Goal: Task Accomplishment & Management: Manage account settings

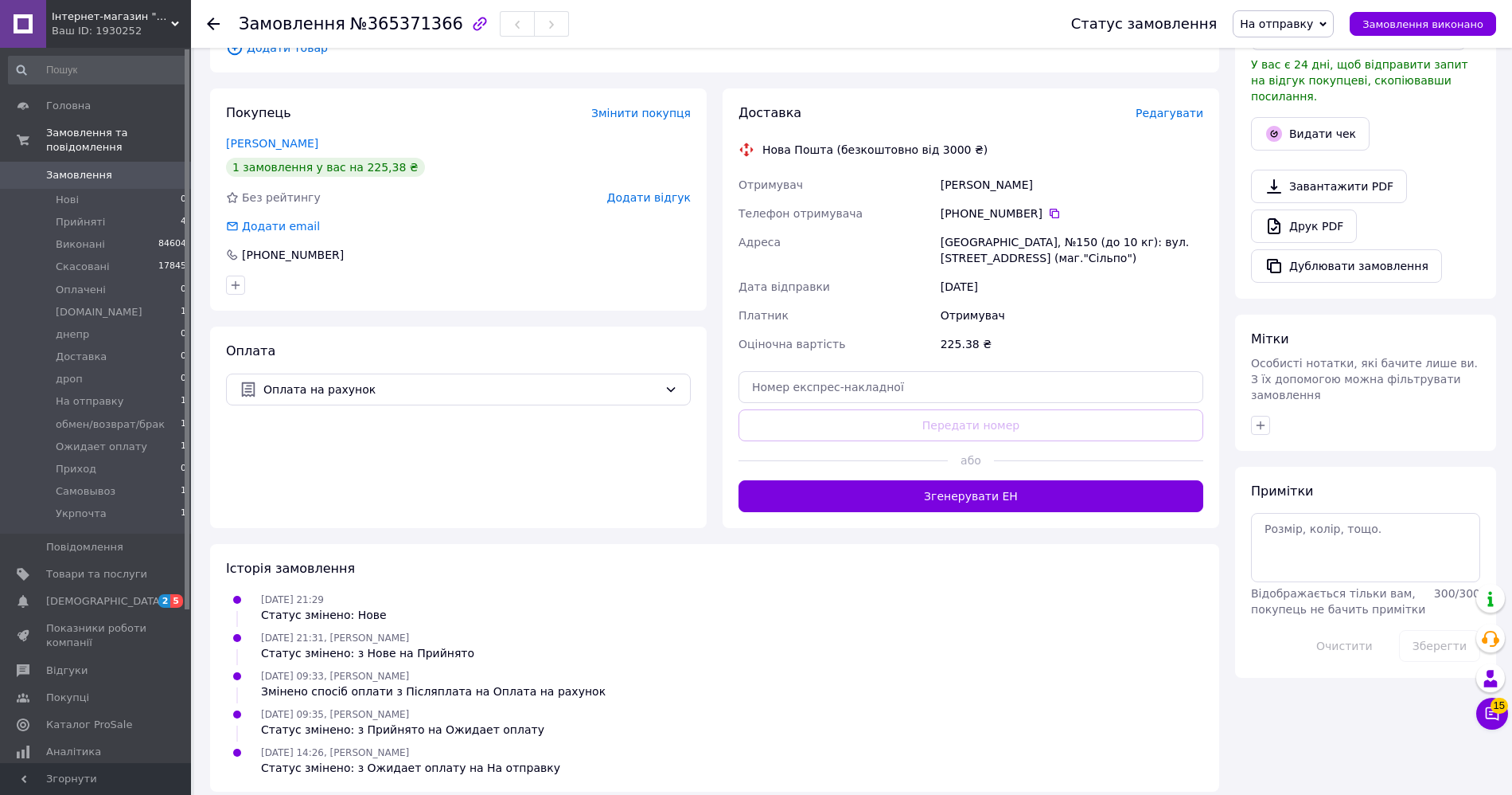
scroll to position [482, 0]
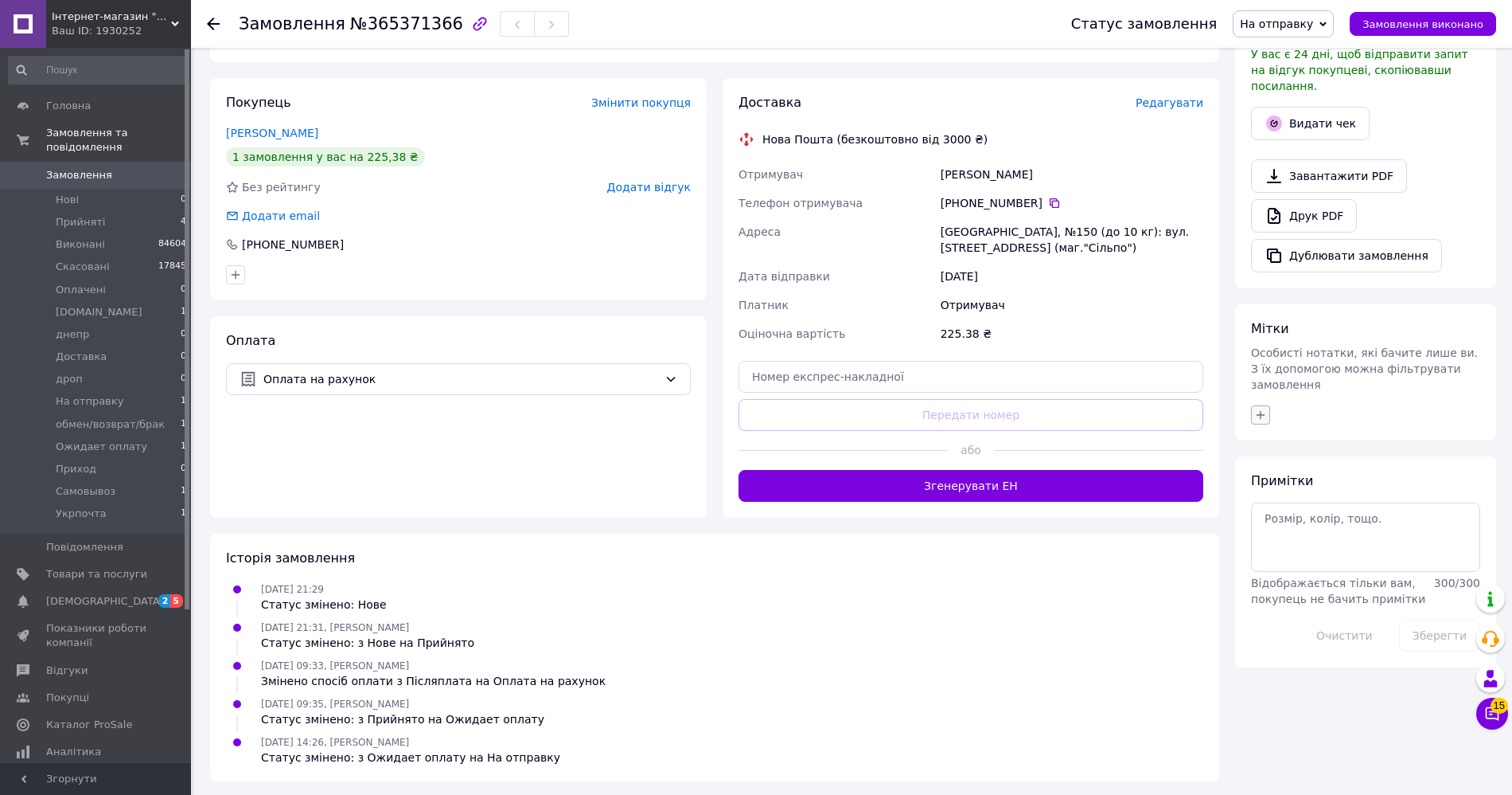
click at [1260, 410] on icon "button" at bounding box center [1261, 414] width 9 height 9
type input "a"
click at [1317, 483] on span "Створити мітку a" at bounding box center [1326, 488] width 94 height 12
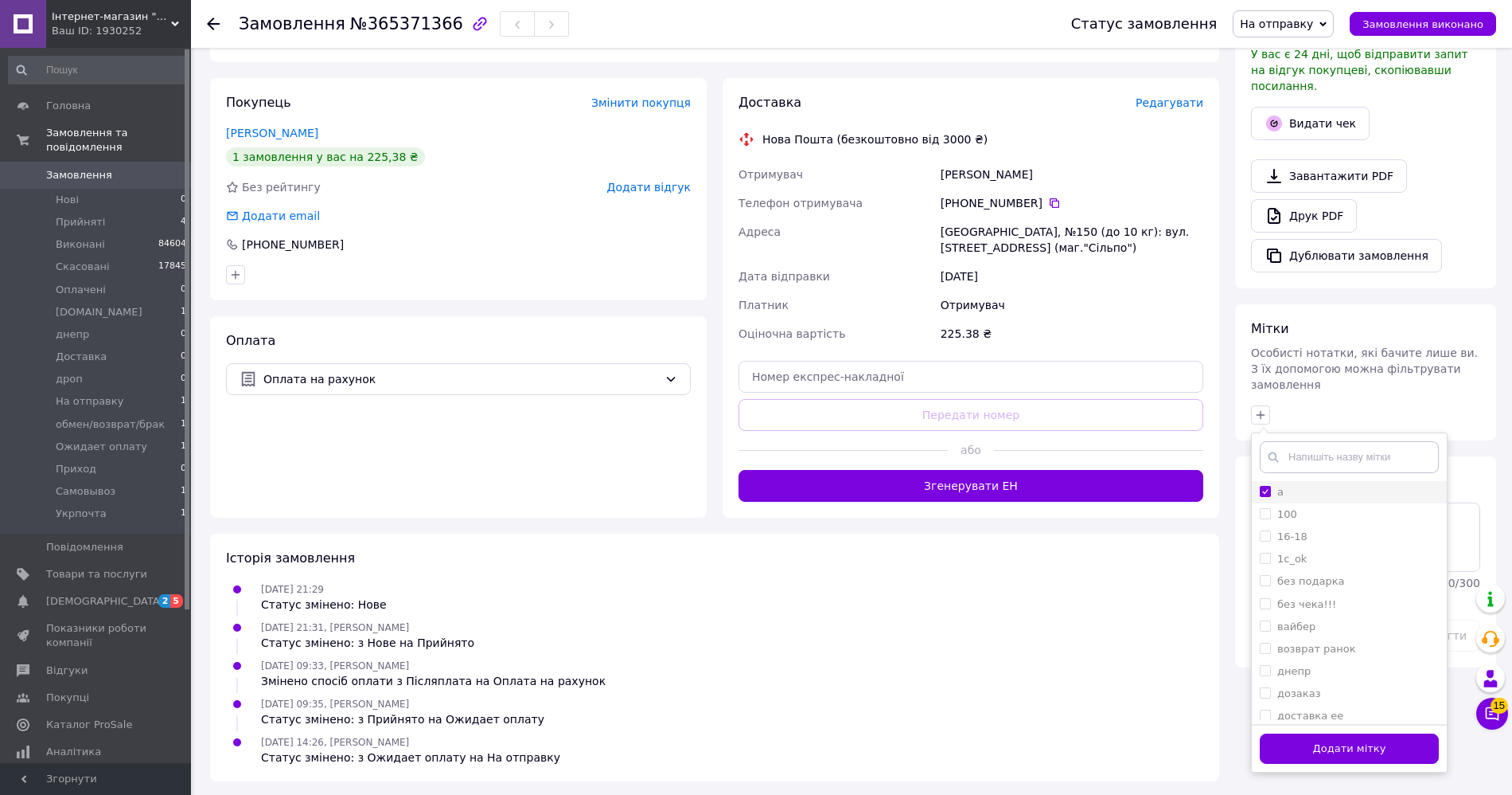
click at [1278, 486] on label "a" at bounding box center [1280, 491] width 7 height 12
checkbox input "false"
click at [1202, 619] on div "06.10.2025 21:31, Анна Хвоя Статус змінено: з Нове на Прийнято" at bounding box center [715, 634] width 990 height 31
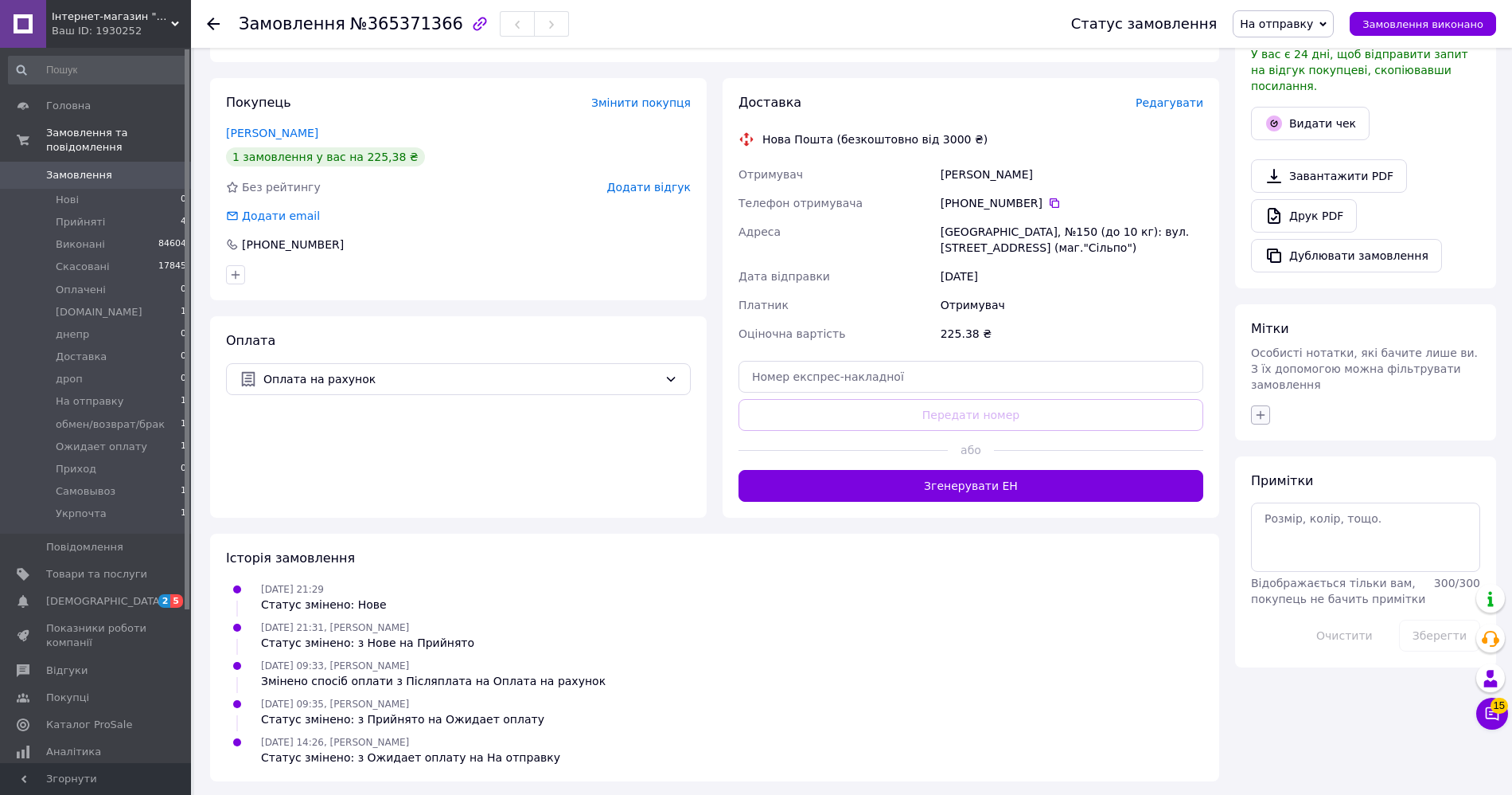
click at [1269, 406] on button "button" at bounding box center [1261, 415] width 19 height 19
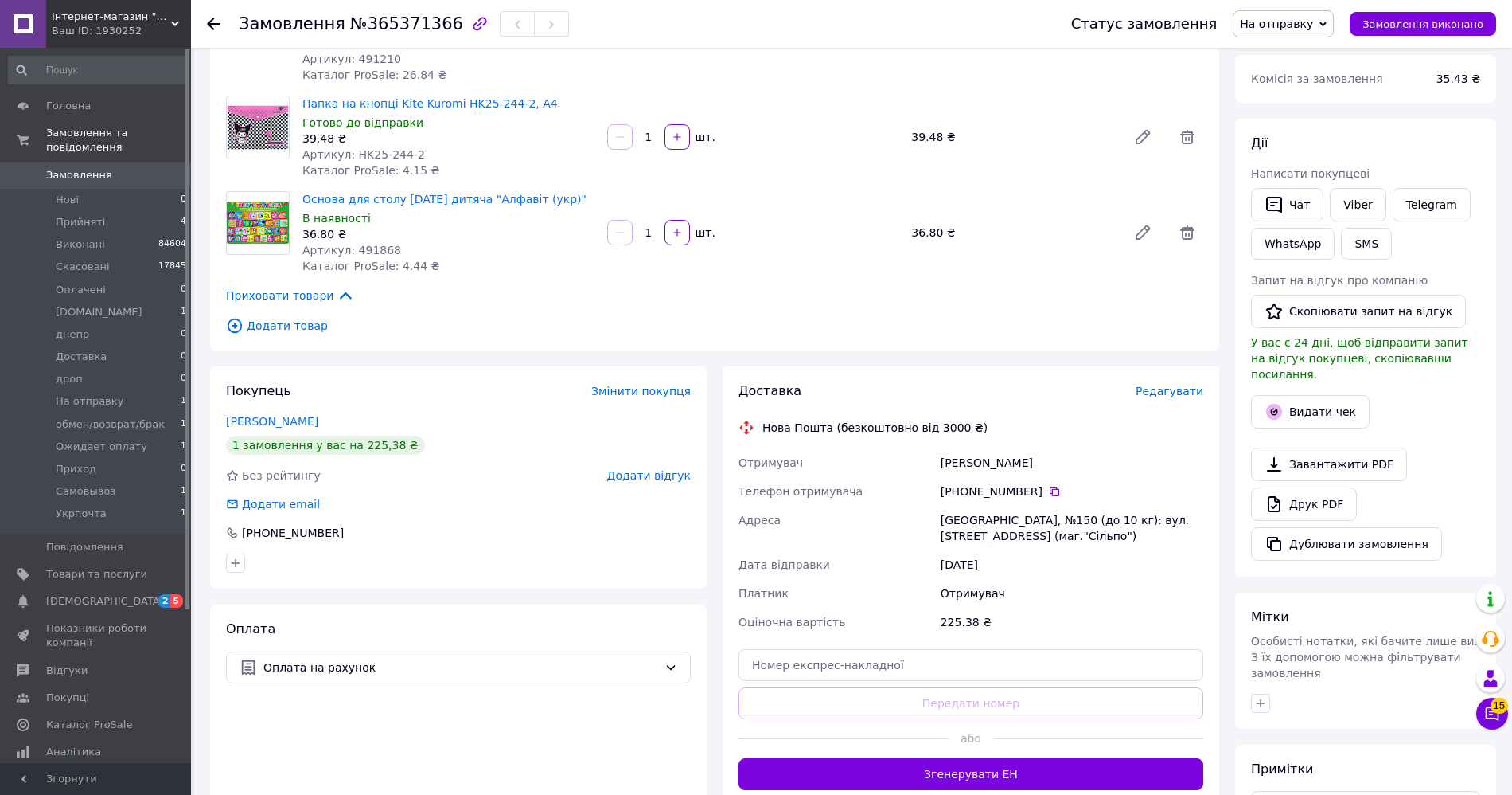
scroll to position [197, 0]
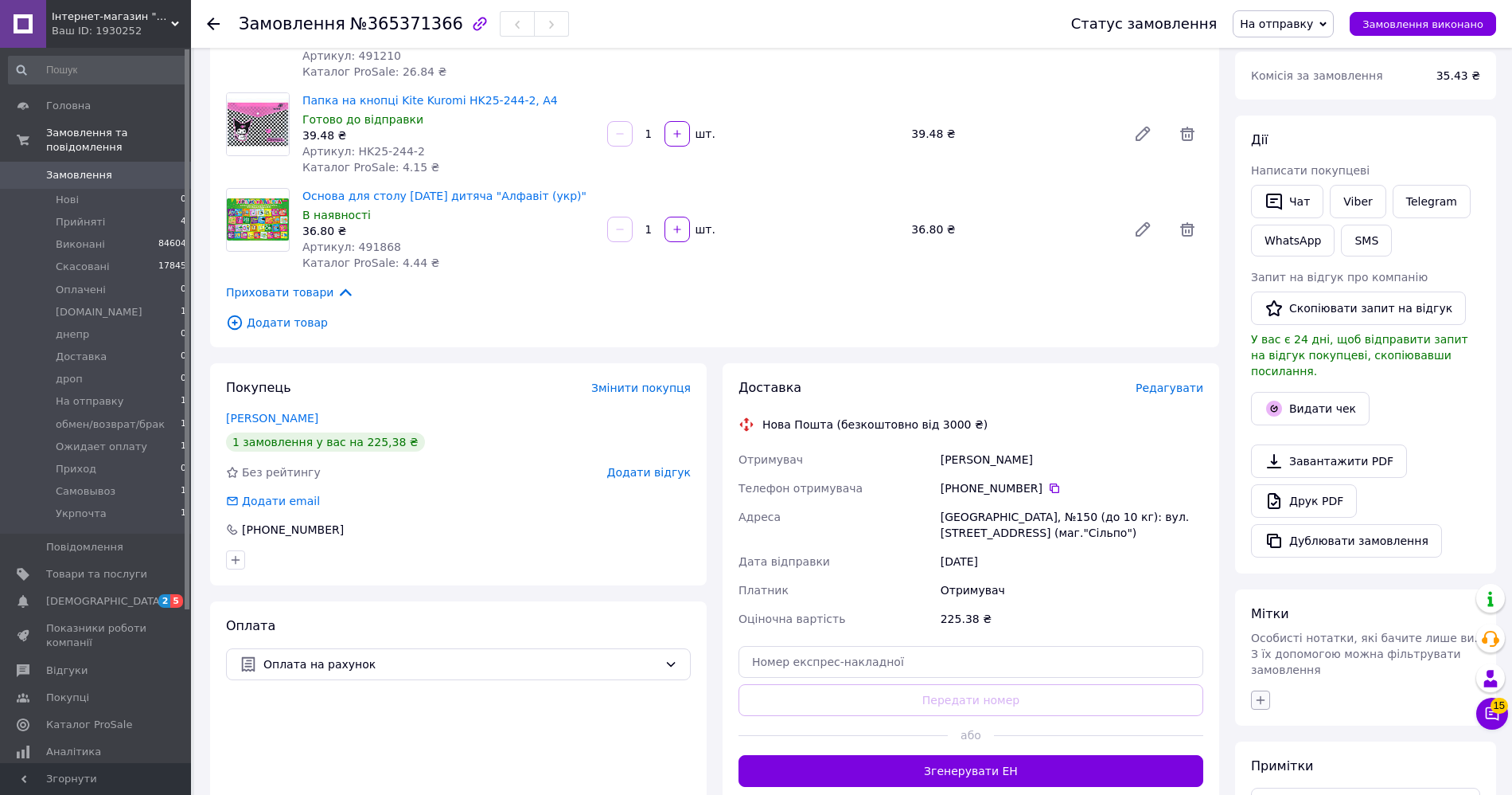
click at [1266, 690] on button "button" at bounding box center [1261, 700] width 19 height 19
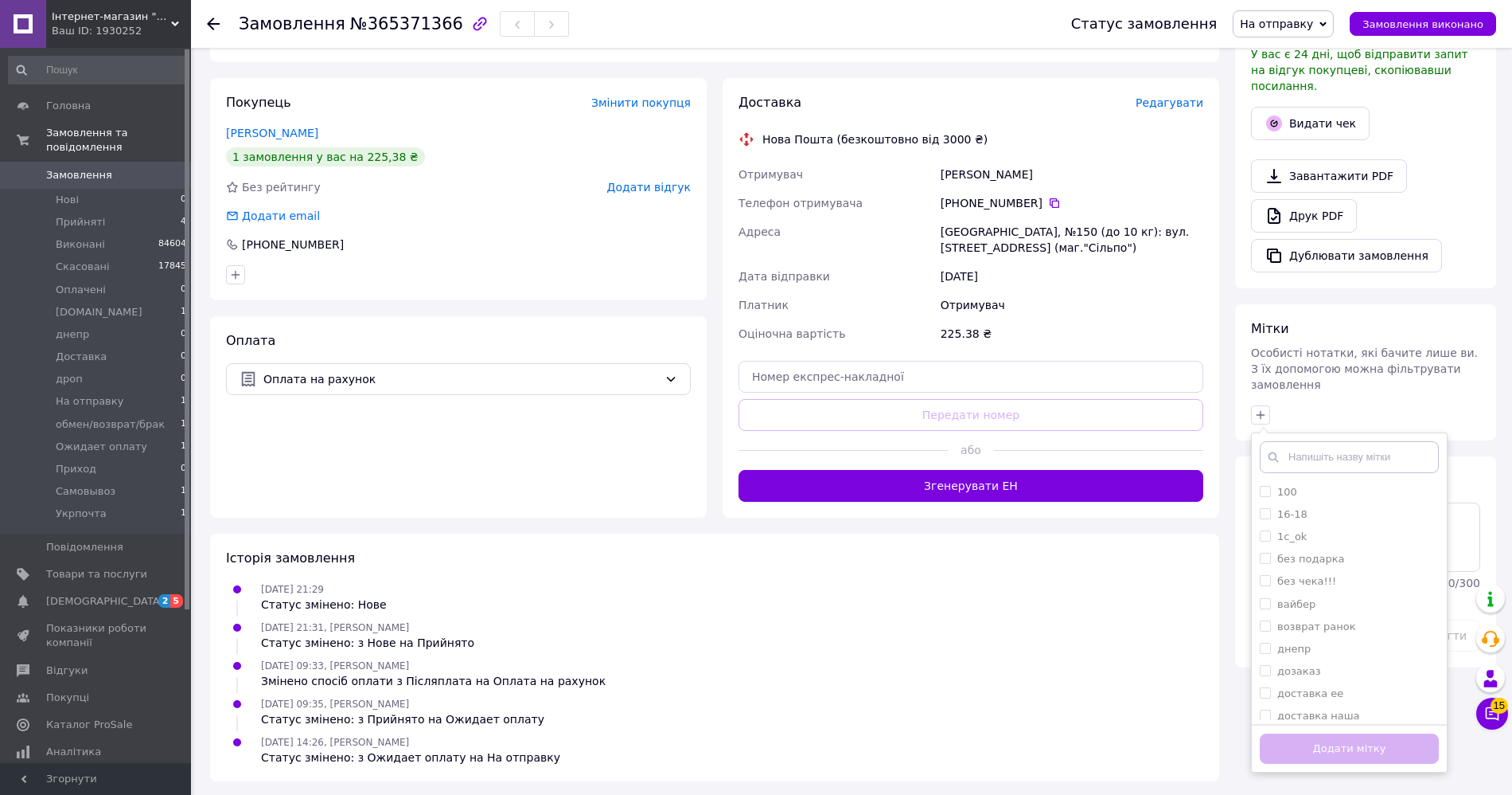
scroll to position [411, 0]
click at [1258, 652] on li "ф+" at bounding box center [1349, 663] width 195 height 22
checkbox input "true"
click at [1320, 733] on button "Додати мітку" at bounding box center [1349, 748] width 179 height 31
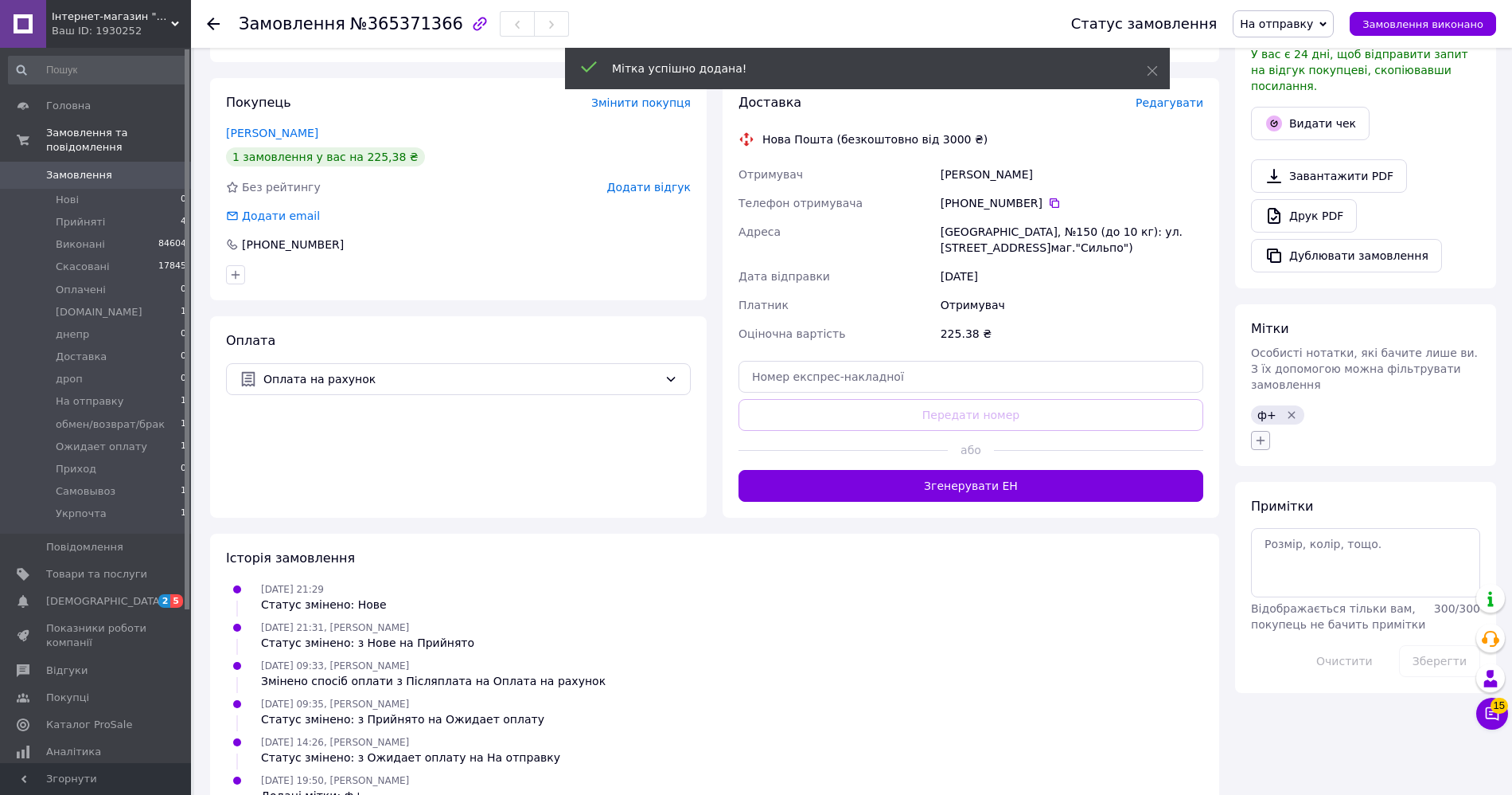
click at [1267, 430] on button "button" at bounding box center [1261, 440] width 19 height 19
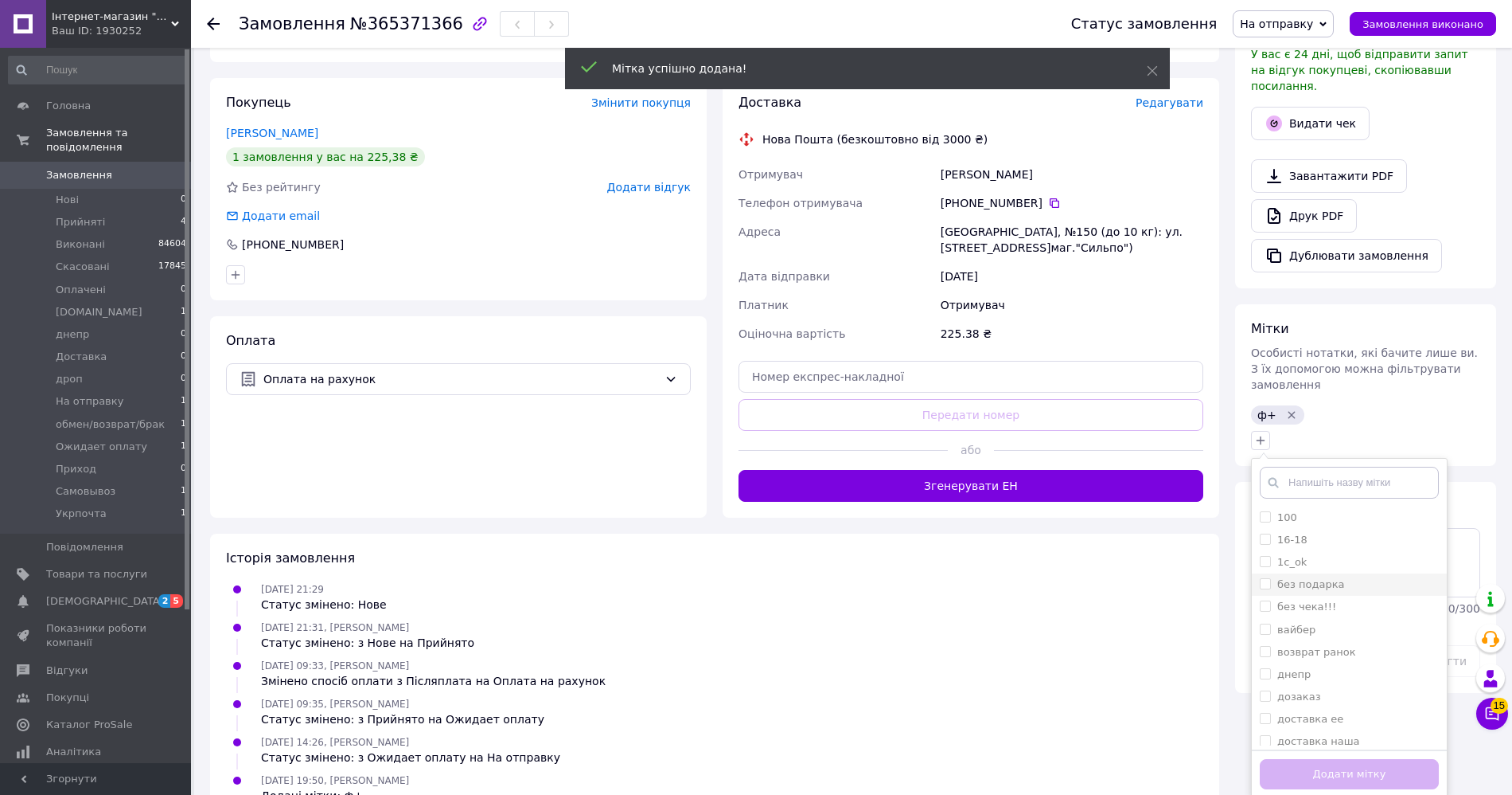
scroll to position [389, 0]
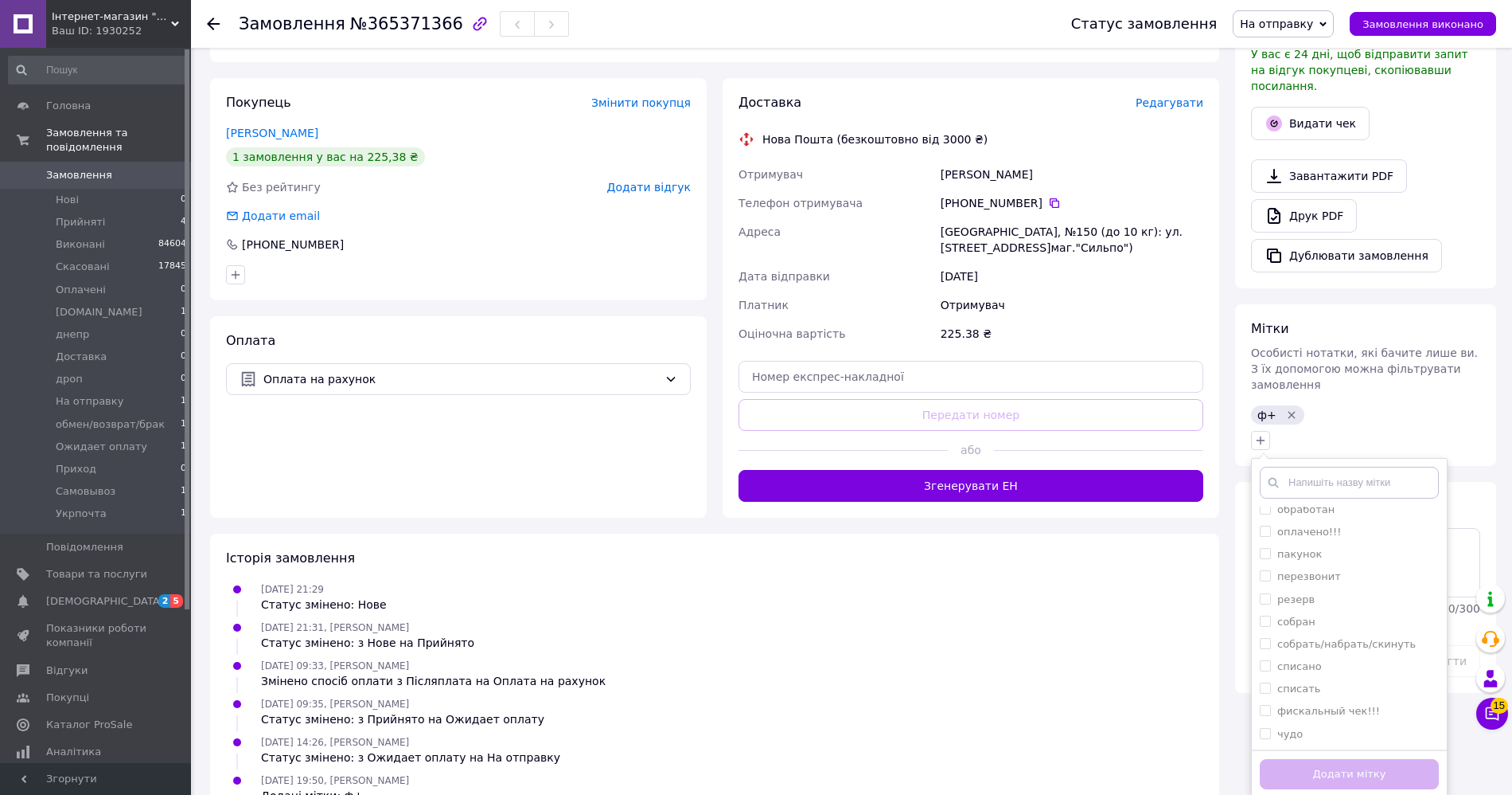
click at [1394, 402] on div "ф+   [PHONE_NUMBER] 1c_ok без подарка без чека!!! [PERSON_NAME] возврат ранок д…" at bounding box center [1365, 427] width 236 height 51
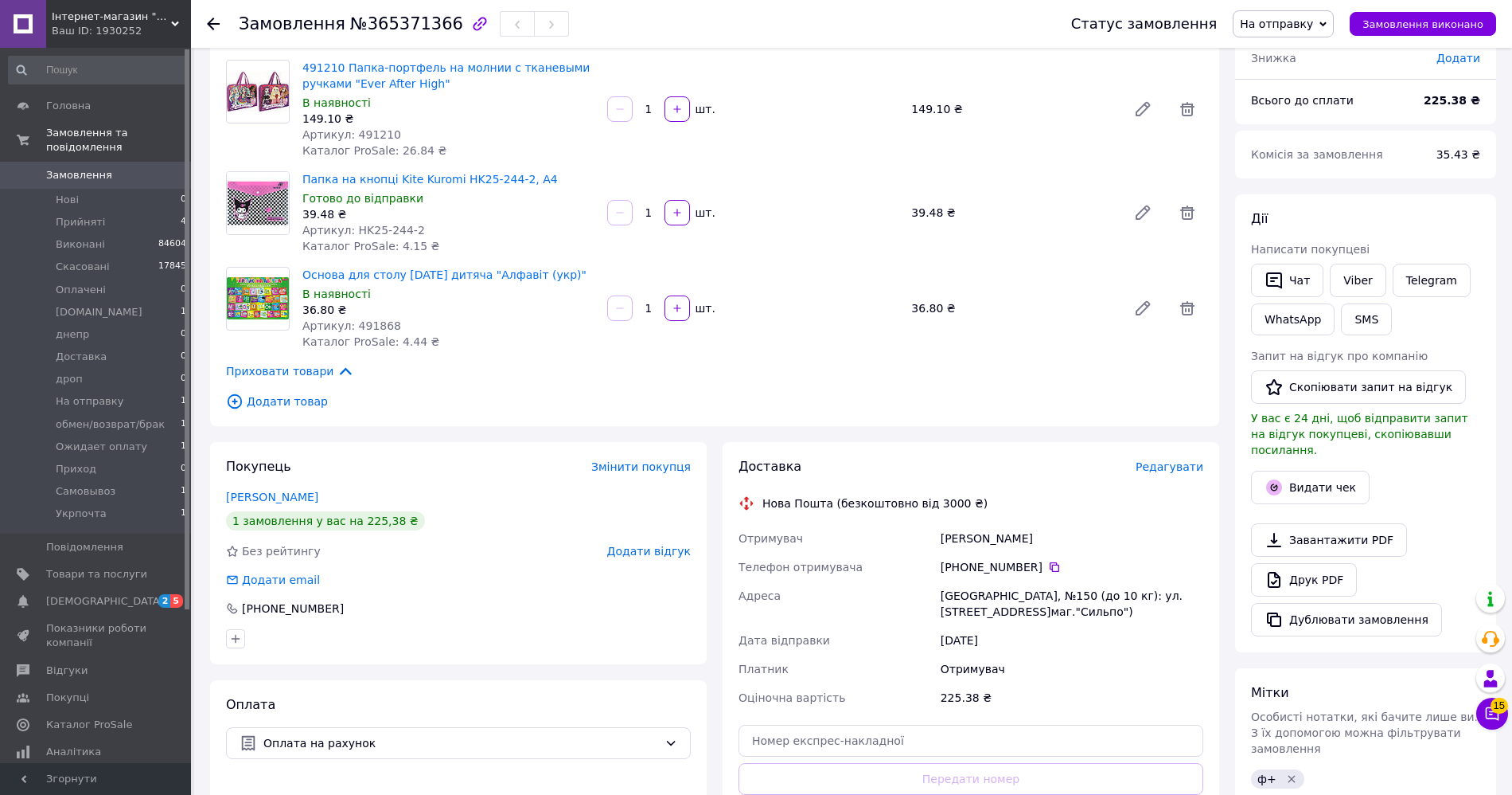
scroll to position [0, 0]
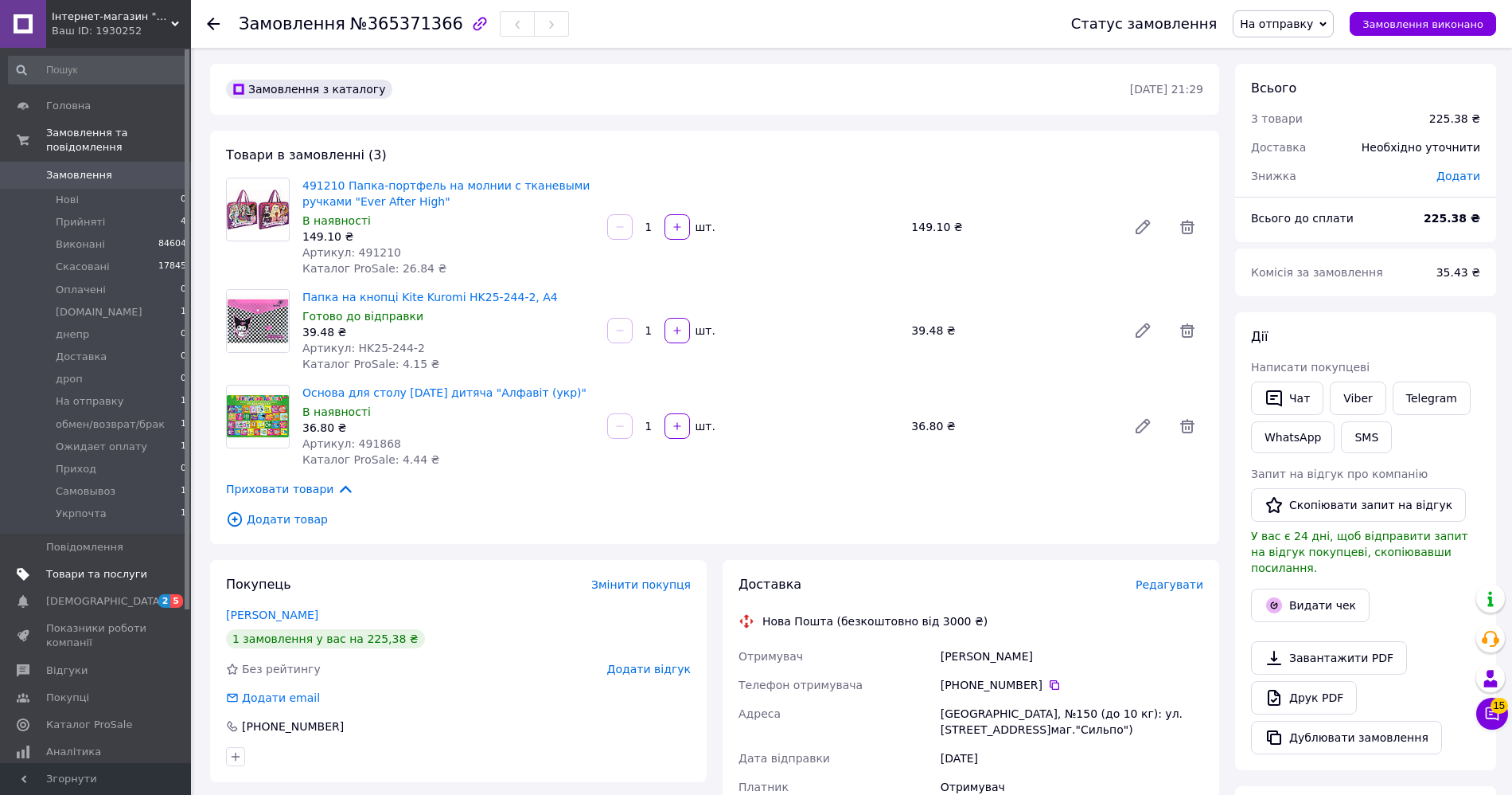
click at [97, 576] on span "Товари та послуги" at bounding box center [97, 574] width 101 height 14
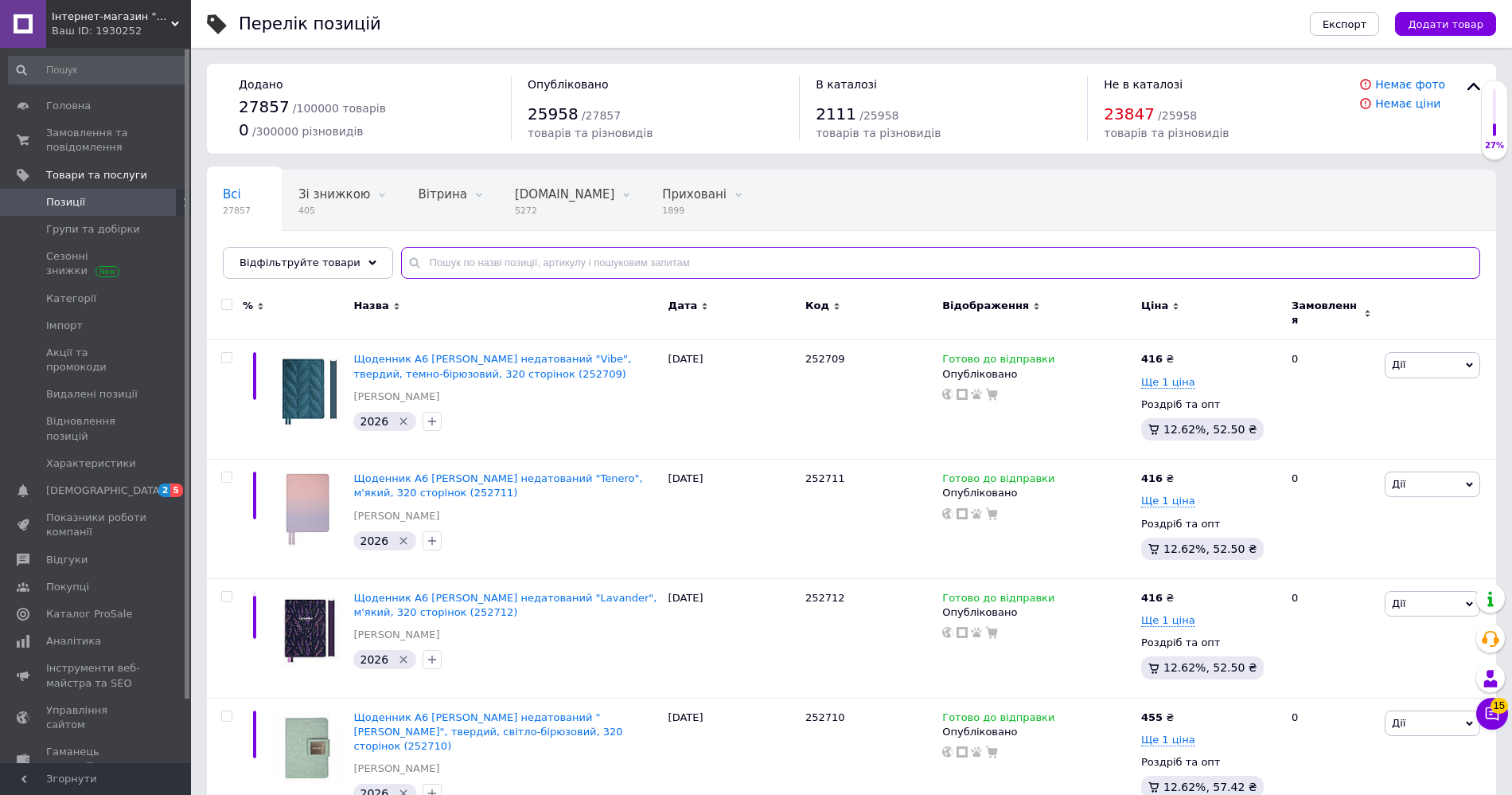
click at [461, 258] on input "text" at bounding box center [941, 262] width 1079 height 31
paste input "K21-376-03"
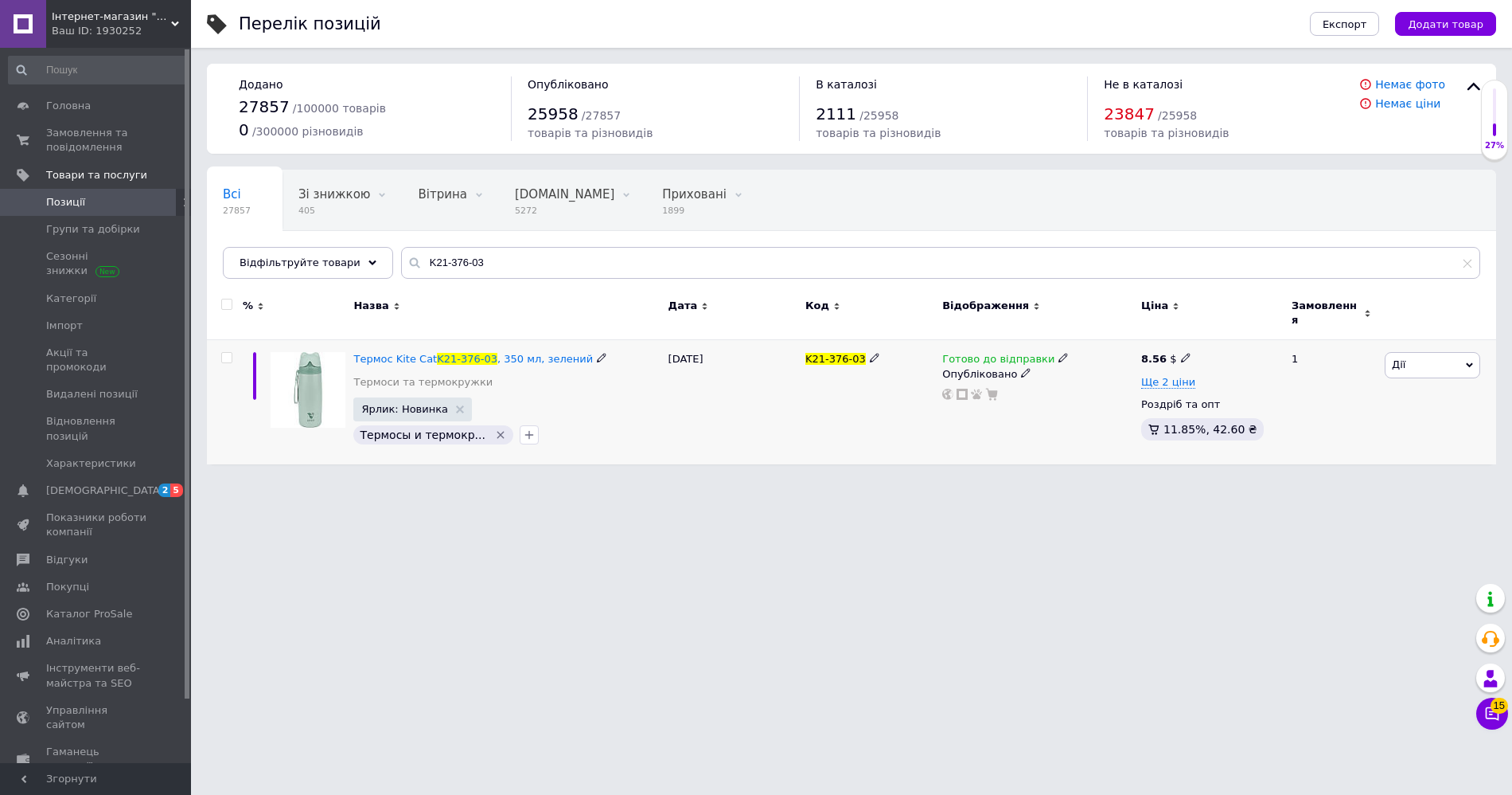
click at [1058, 353] on icon at bounding box center [1063, 358] width 10 height 10
click at [1087, 397] on li "Немає в наявності" at bounding box center [1149, 407] width 151 height 22
click at [1050, 480] on html "Інтернет-магазин "Рюкзак" Ваш ID: 1930252 Сайт Інтернет-магазин "Рюкзак" Кабіне…" at bounding box center [756, 240] width 1512 height 480
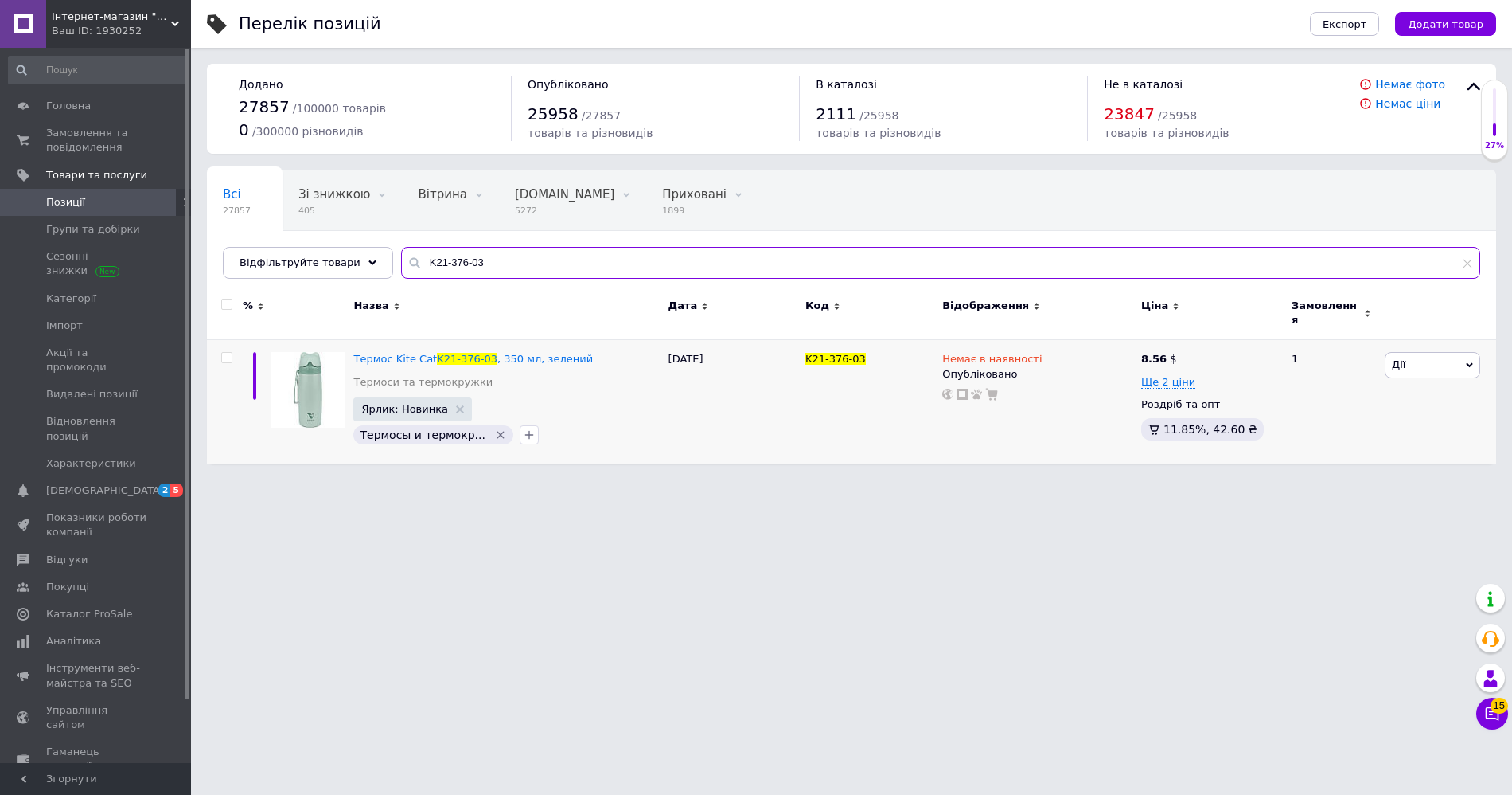
click at [549, 258] on input "K21-376-03" at bounding box center [941, 262] width 1079 height 31
paste input "5-2522-1"
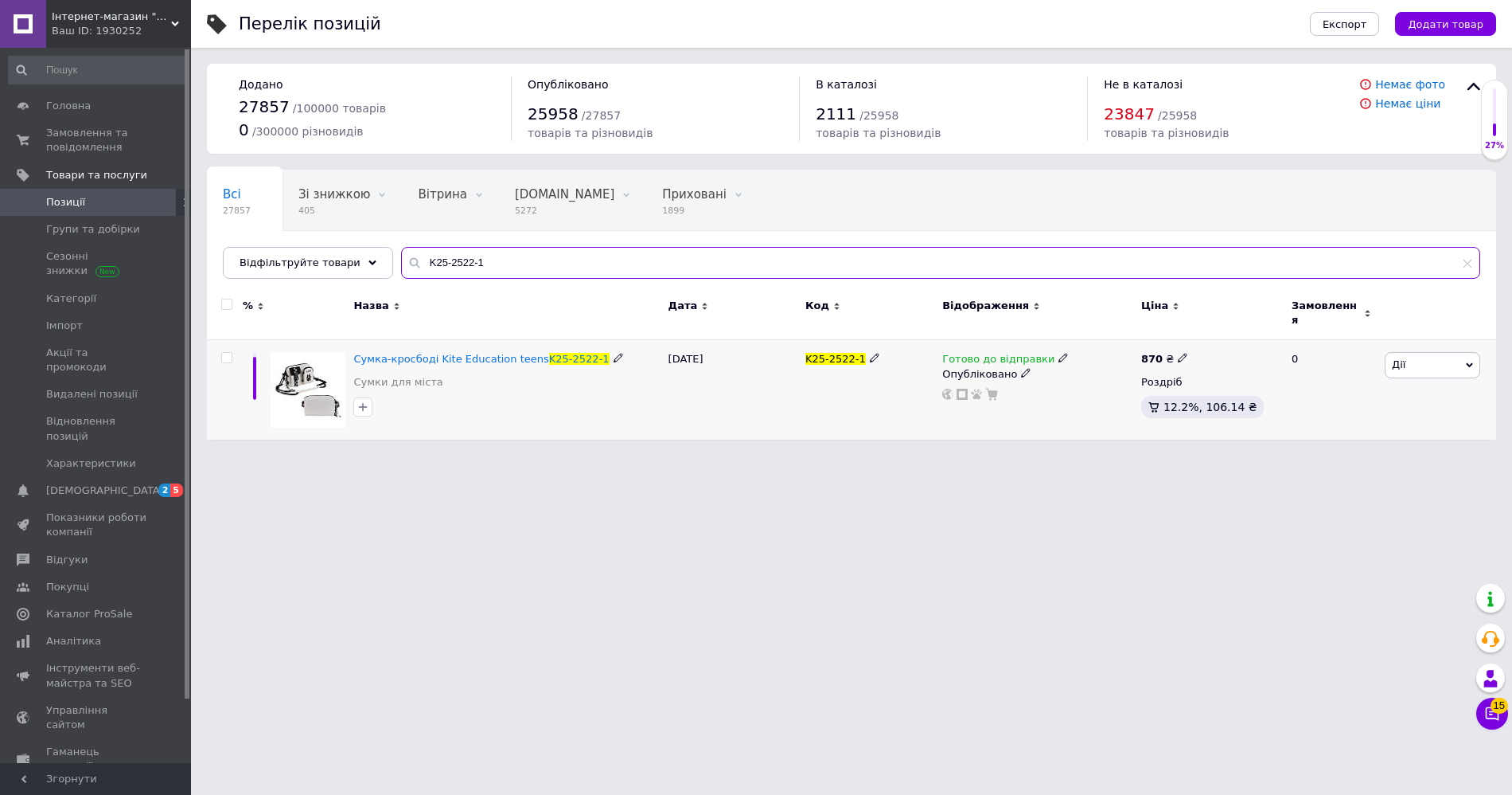
type input "K25-2522-1"
click at [1058, 353] on icon at bounding box center [1063, 358] width 10 height 10
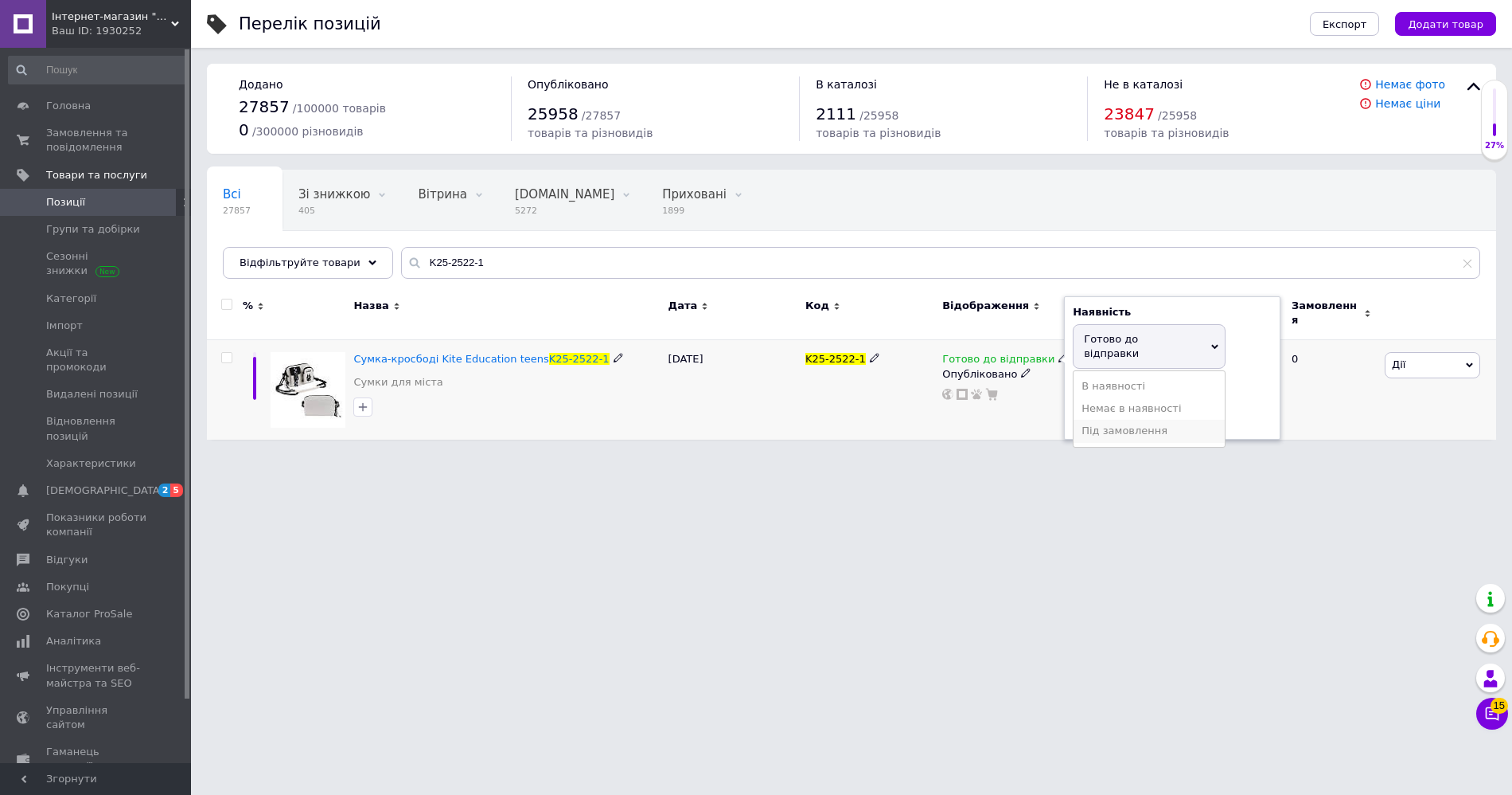
click at [1096, 420] on li "Під замовлення" at bounding box center [1149, 430] width 151 height 22
click at [1113, 309] on span "Під замовлення" at bounding box center [1149, 308] width 153 height 30
click at [1111, 352] on li "Немає в наявності" at bounding box center [1149, 363] width 151 height 22
click at [906, 455] on html "Інтернет-магазин "Рюкзак" Ваш ID: 1930252 Сайт Інтернет-магазин "Рюкзак" Кабіне…" at bounding box center [756, 228] width 1512 height 455
click at [1048, 353] on icon at bounding box center [1051, 358] width 10 height 10
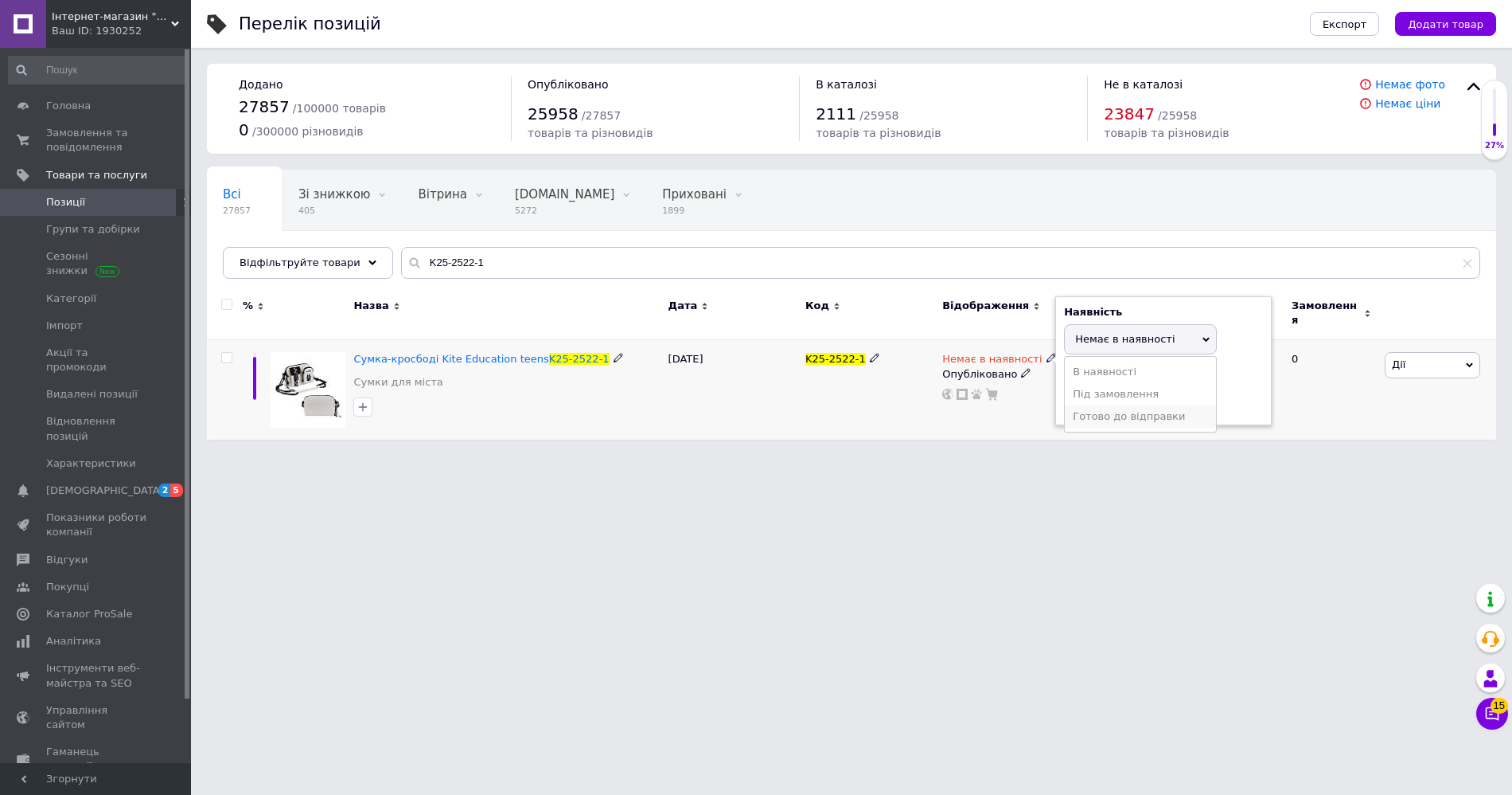
click at [1099, 408] on li "Готово до відправки" at bounding box center [1140, 416] width 151 height 22
click at [868, 455] on html "Інтернет-магазин "Рюкзак" Ваш ID: 1930252 Сайт Інтернет-магазин "Рюкзак" Кабіне…" at bounding box center [756, 228] width 1512 height 455
